Goal: Information Seeking & Learning: Learn about a topic

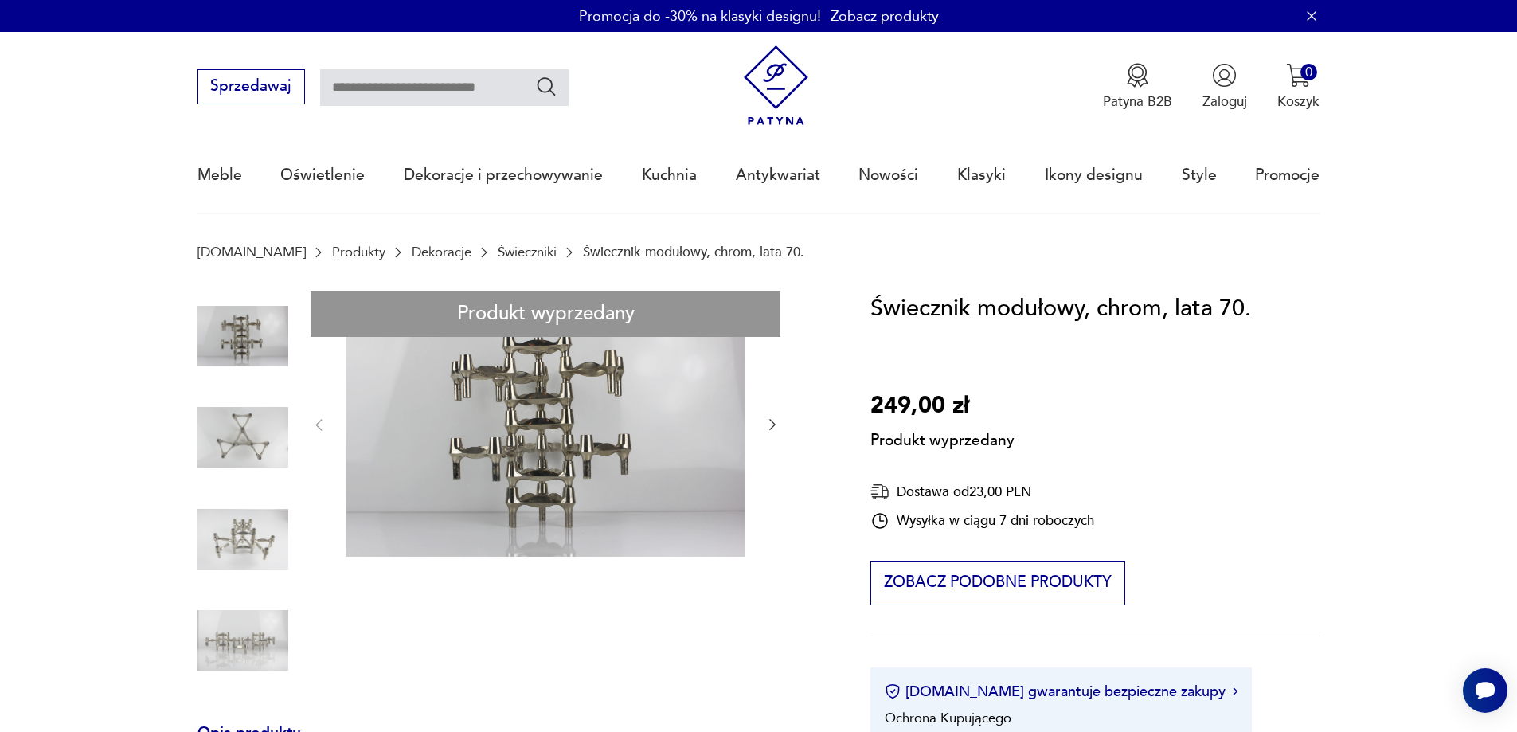
scroll to position [292, 0]
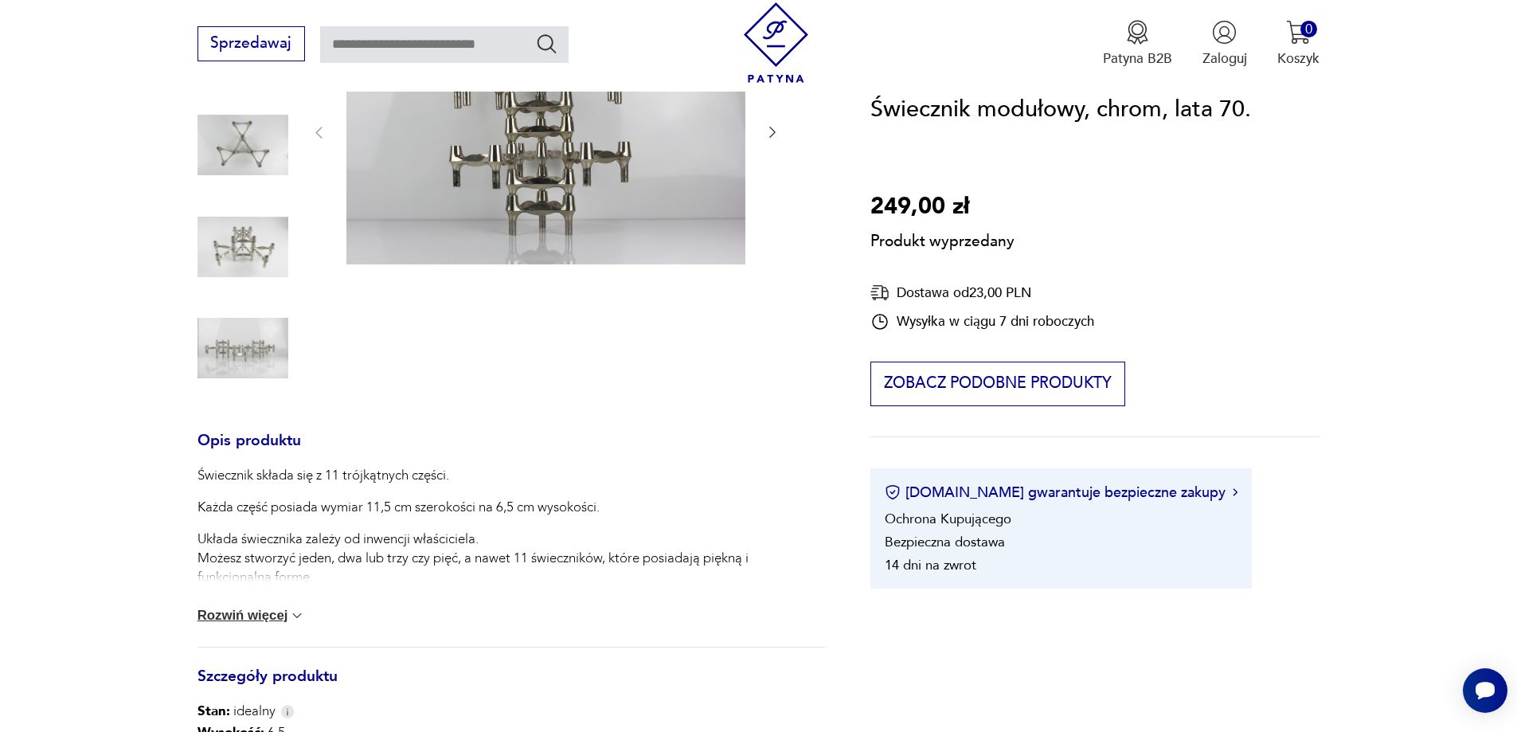
click at [262, 618] on button "Rozwiń więcej" at bounding box center [252, 616] width 108 height 16
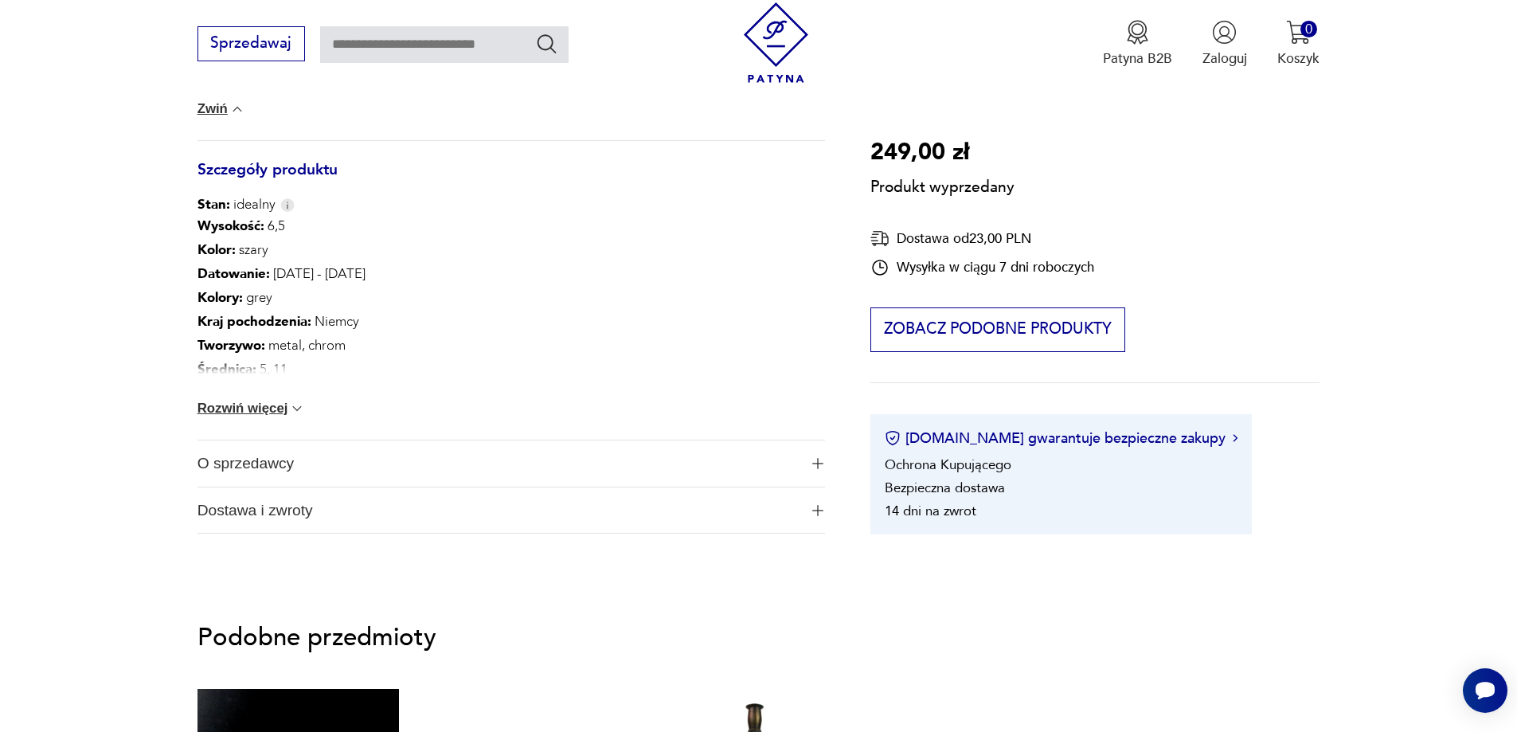
scroll to position [876, 0]
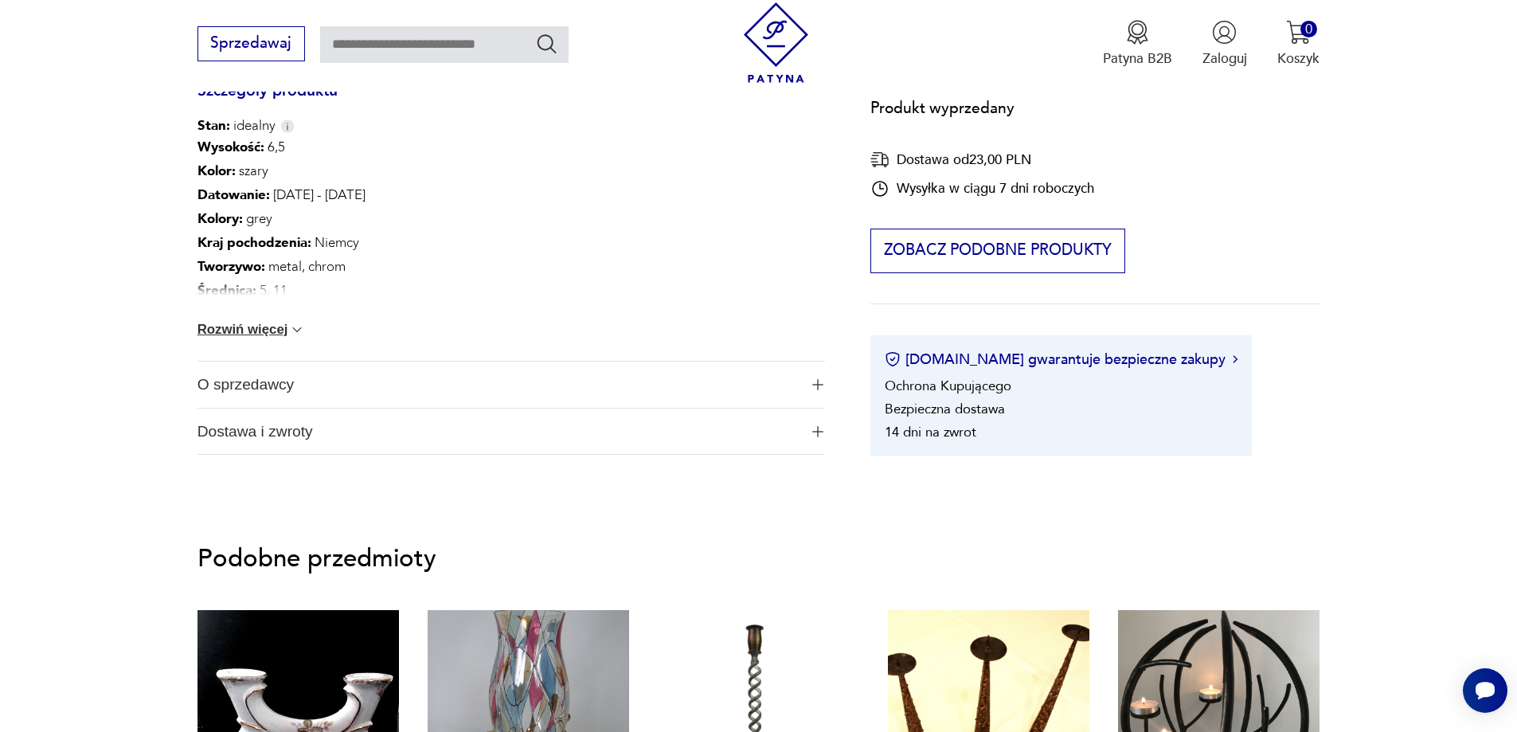
click at [269, 383] on span "O sprzedawcy" at bounding box center [498, 385] width 601 height 46
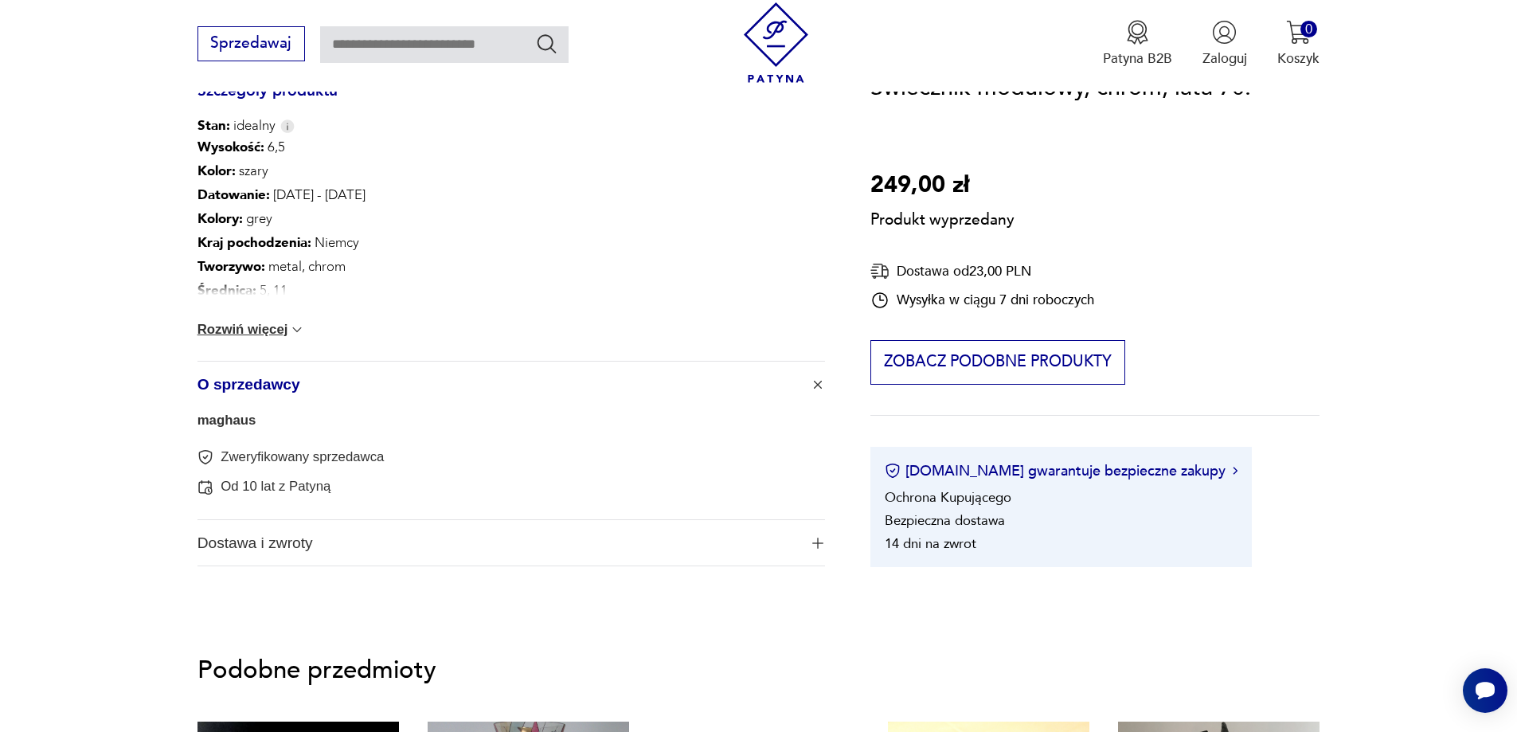
click at [243, 421] on link "maghaus" at bounding box center [227, 420] width 59 height 15
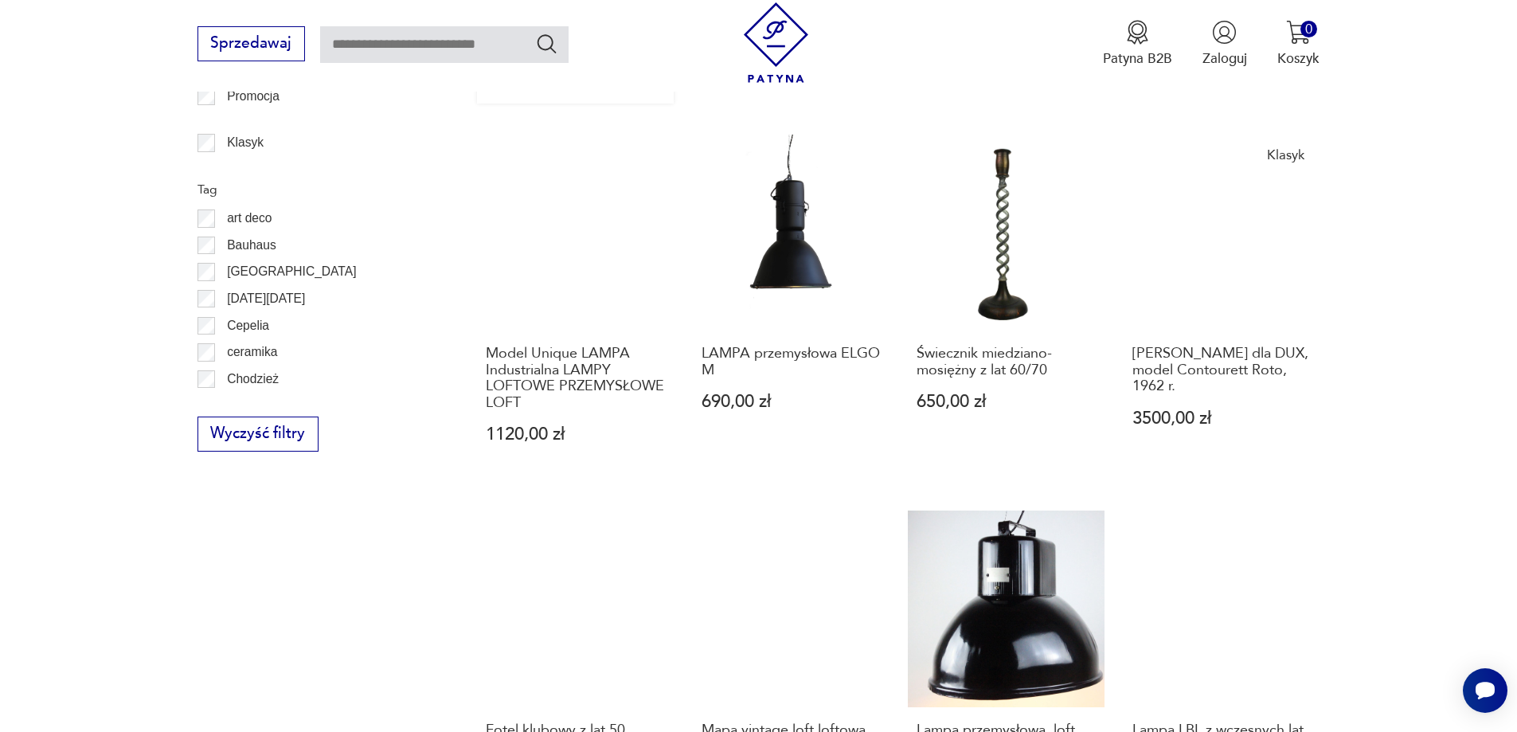
scroll to position [1010, 0]
